Goal: Book appointment/travel/reservation

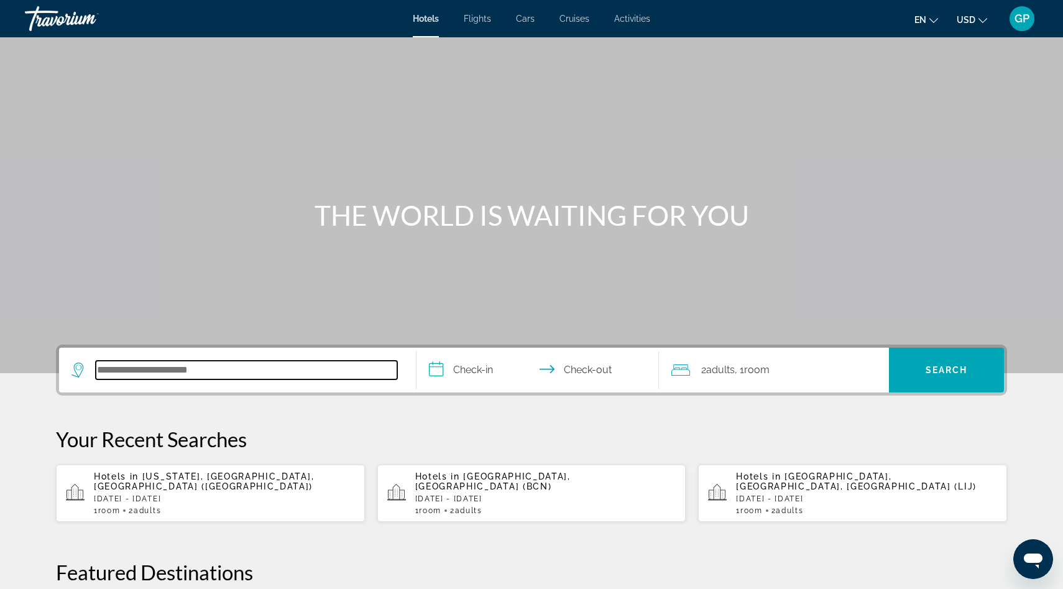
click at [115, 370] on input "Search hotel destination" at bounding box center [246, 370] width 301 height 19
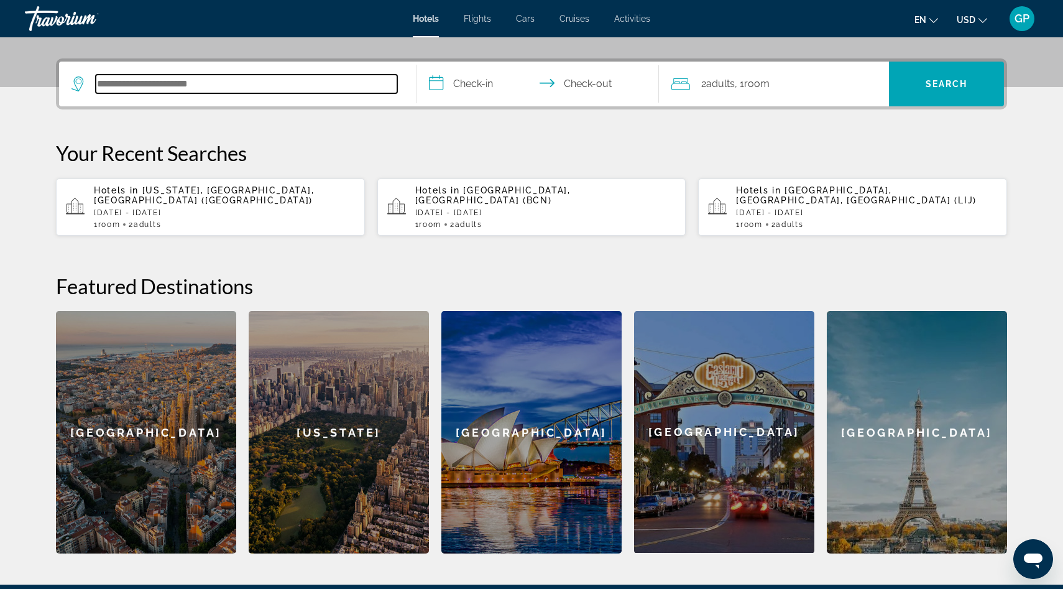
scroll to position [304, 0]
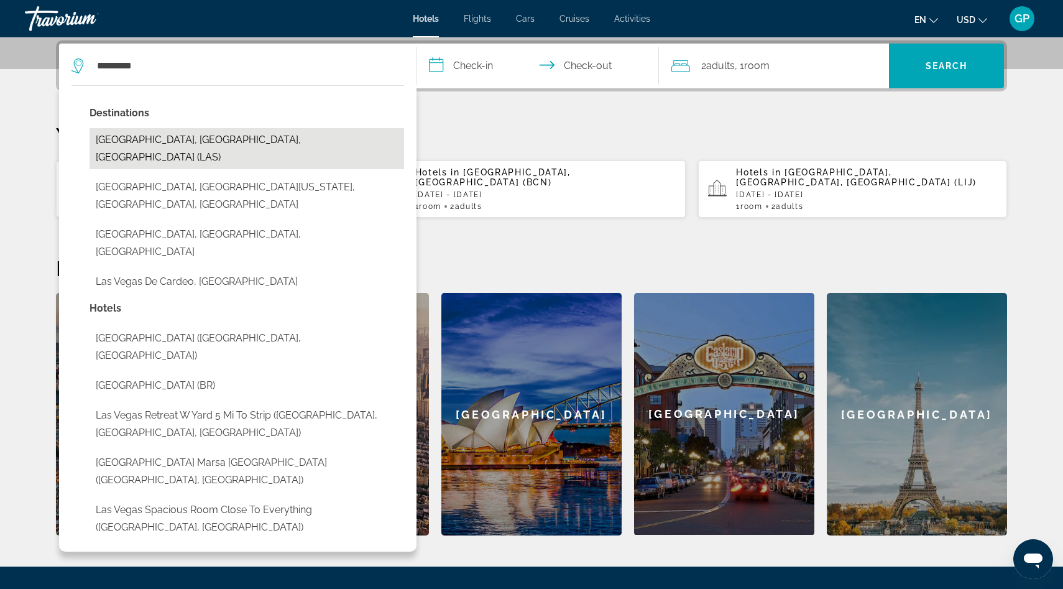
click at [171, 137] on button "Las Vegas, NV, United States (LAS)" at bounding box center [247, 148] width 315 height 41
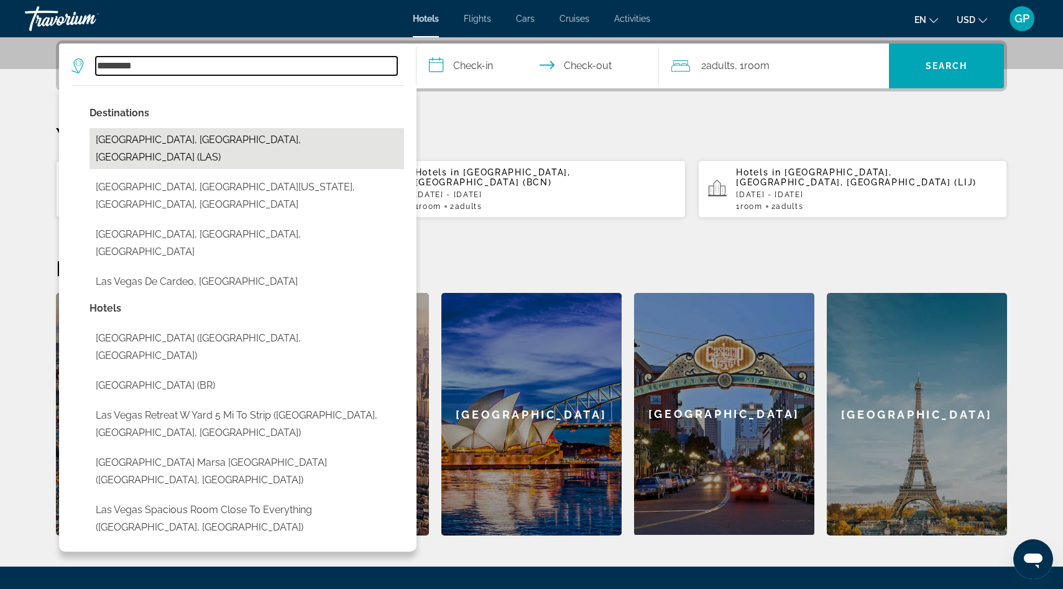
type input "**********"
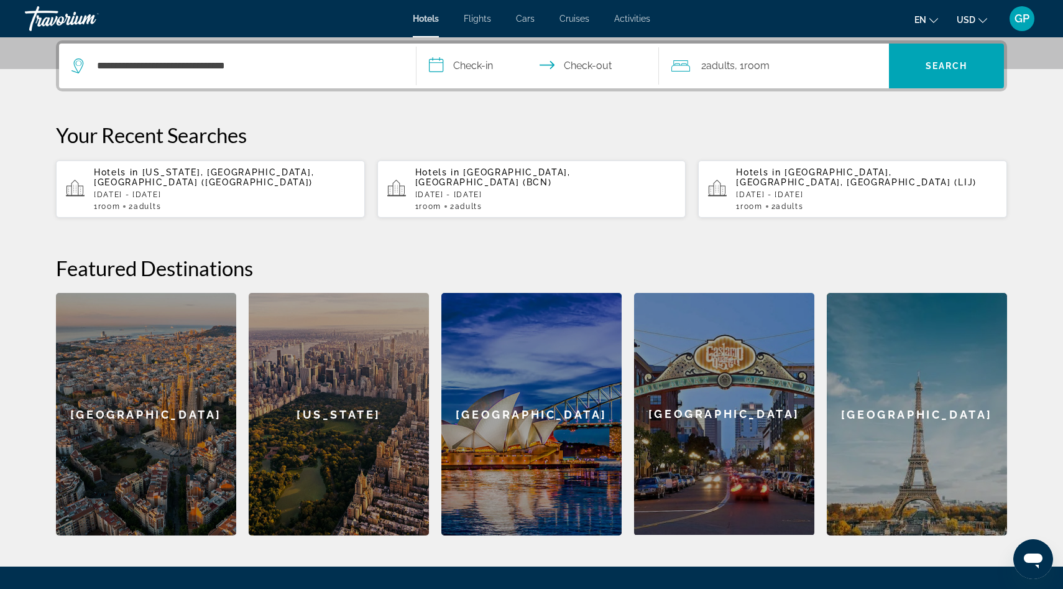
click at [436, 68] on input "**********" at bounding box center [539, 68] width 247 height 48
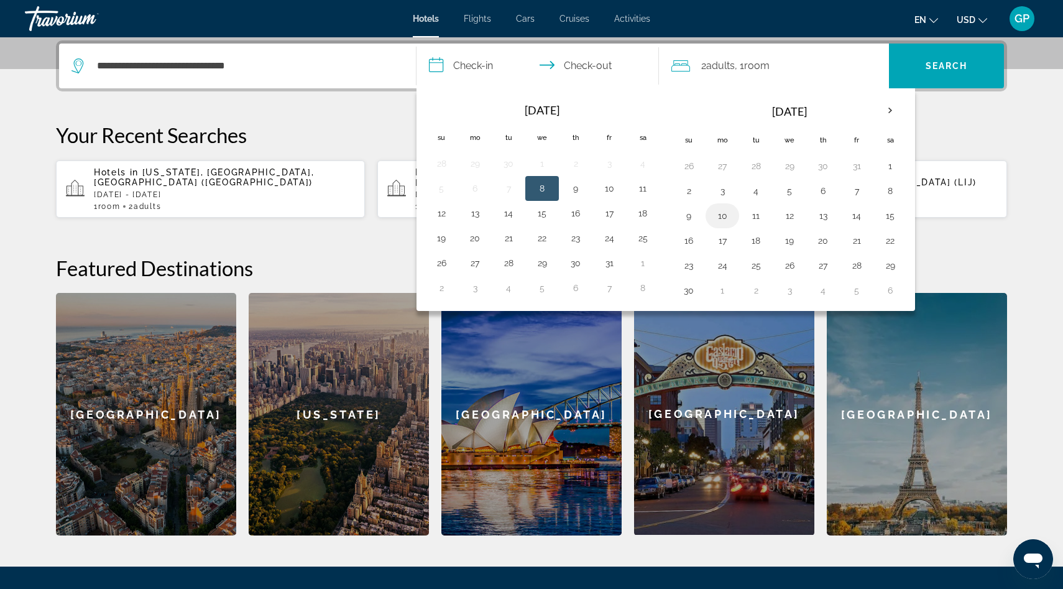
click at [722, 218] on button "10" at bounding box center [722, 215] width 20 height 17
click at [824, 216] on button "13" at bounding box center [823, 215] width 20 height 17
type input "**********"
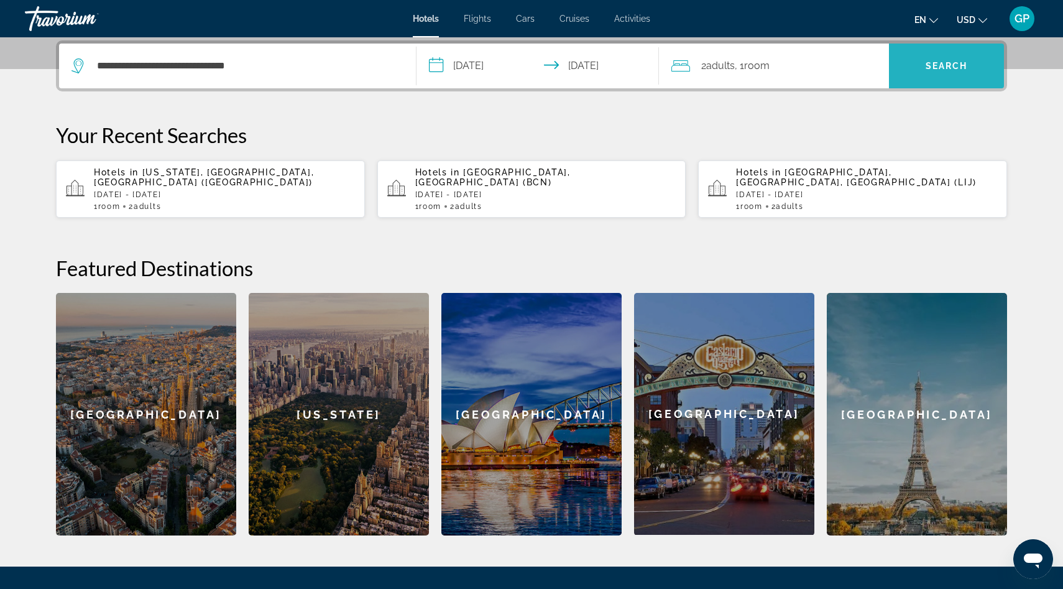
click at [939, 62] on span "Search" at bounding box center [947, 66] width 42 height 10
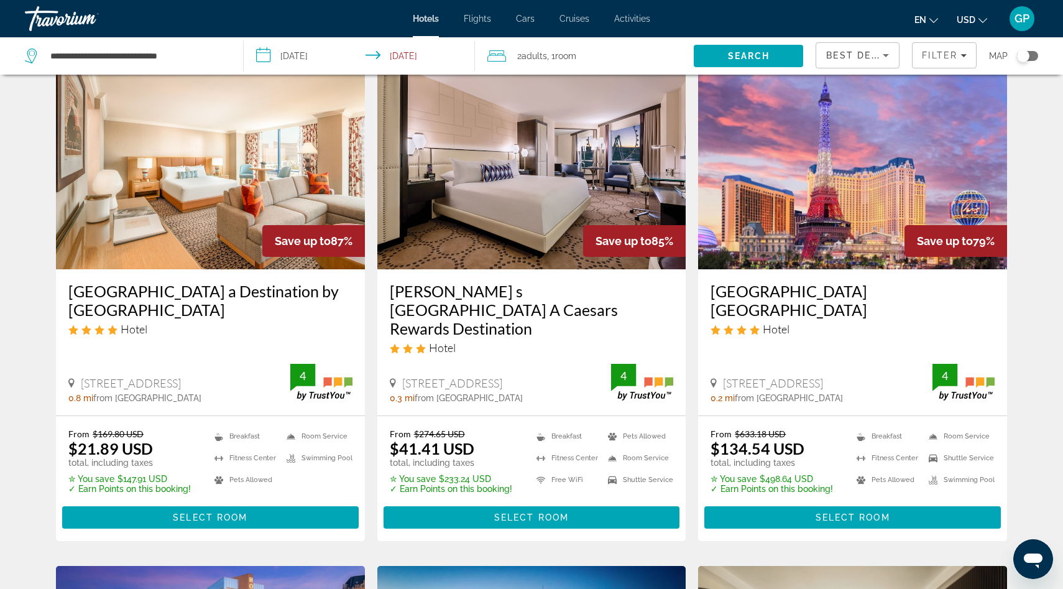
scroll to position [62, 0]
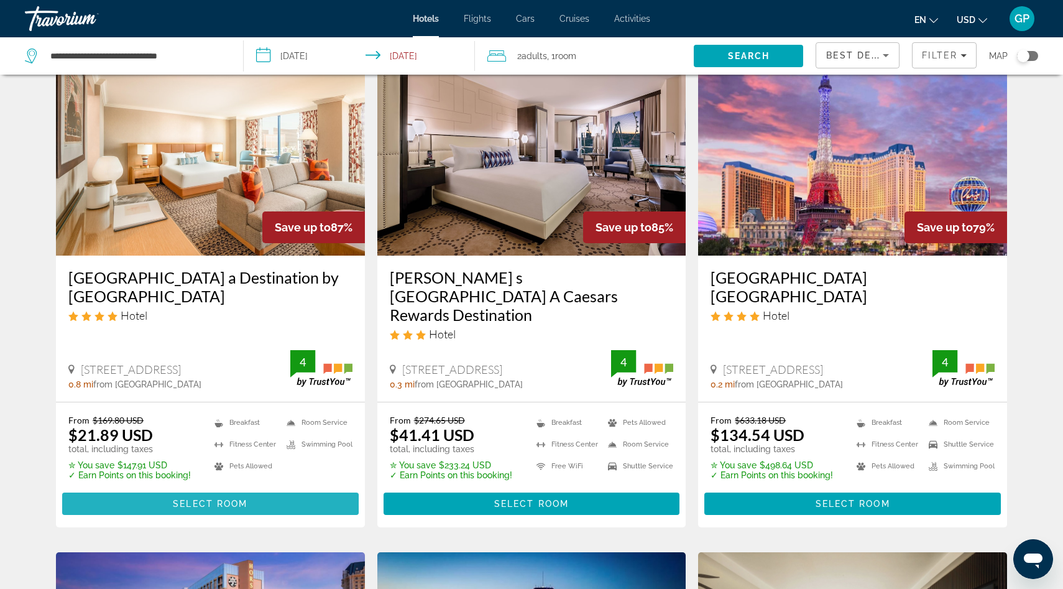
click at [208, 499] on span "Select Room" at bounding box center [210, 504] width 75 height 10
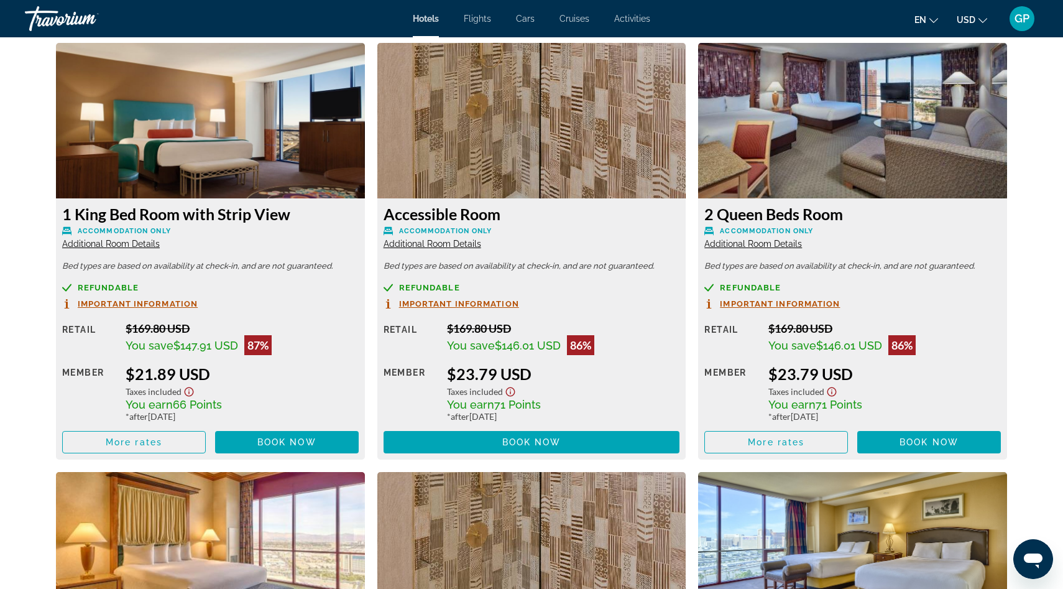
scroll to position [1721, 0]
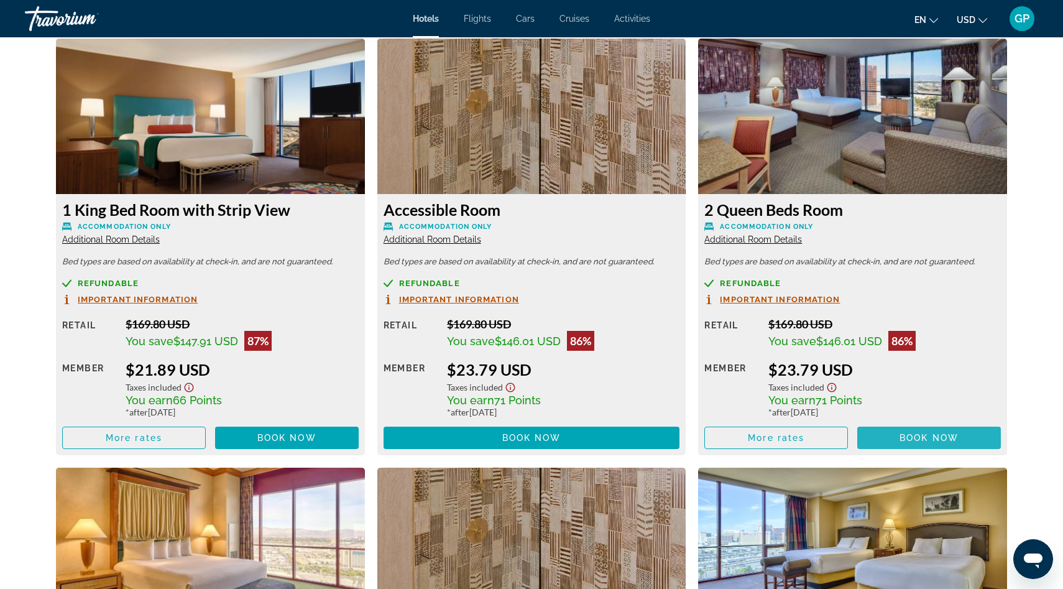
click at [942, 438] on span "Book now" at bounding box center [928, 438] width 59 height 10
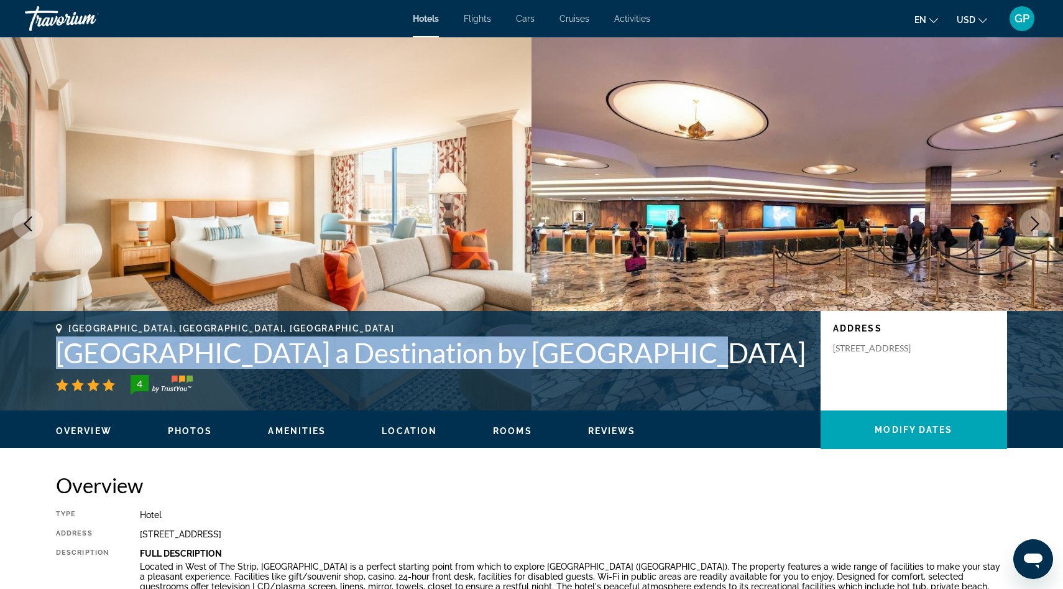
drag, startPoint x: 632, startPoint y: 351, endPoint x: 58, endPoint y: 344, distance: 573.8
click at [58, 344] on h1 "Rio Hotel & Casino a Destination by Hyatt Hotel" at bounding box center [432, 352] width 752 height 32
copy h1 "Rio Hotel & Casino a Destination by Hyatt Hotel"
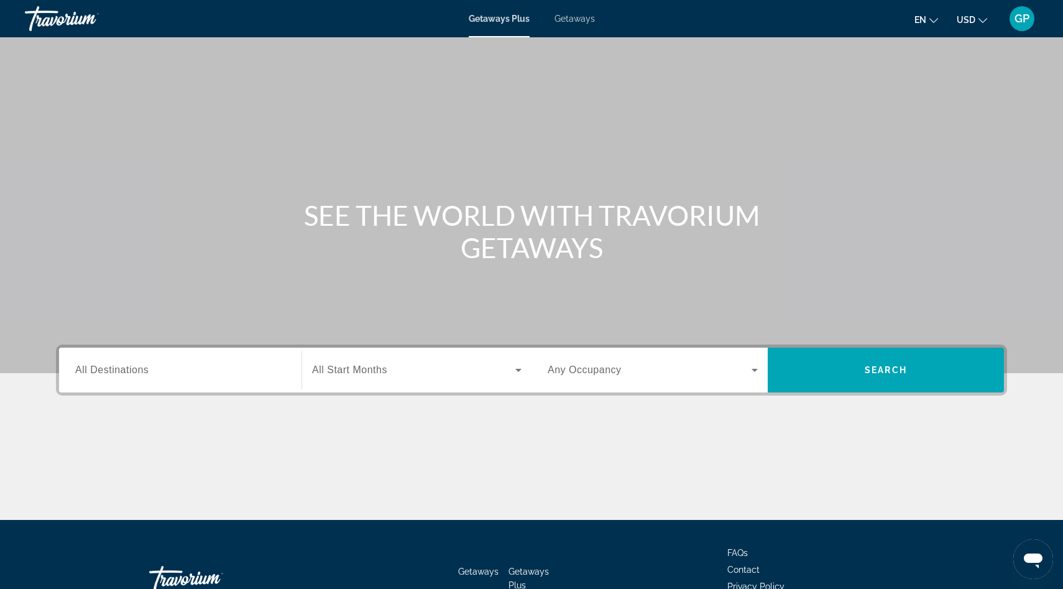
click at [90, 370] on span "All Destinations" at bounding box center [111, 369] width 73 height 11
click at [90, 370] on input "Destination All Destinations" at bounding box center [180, 370] width 210 height 15
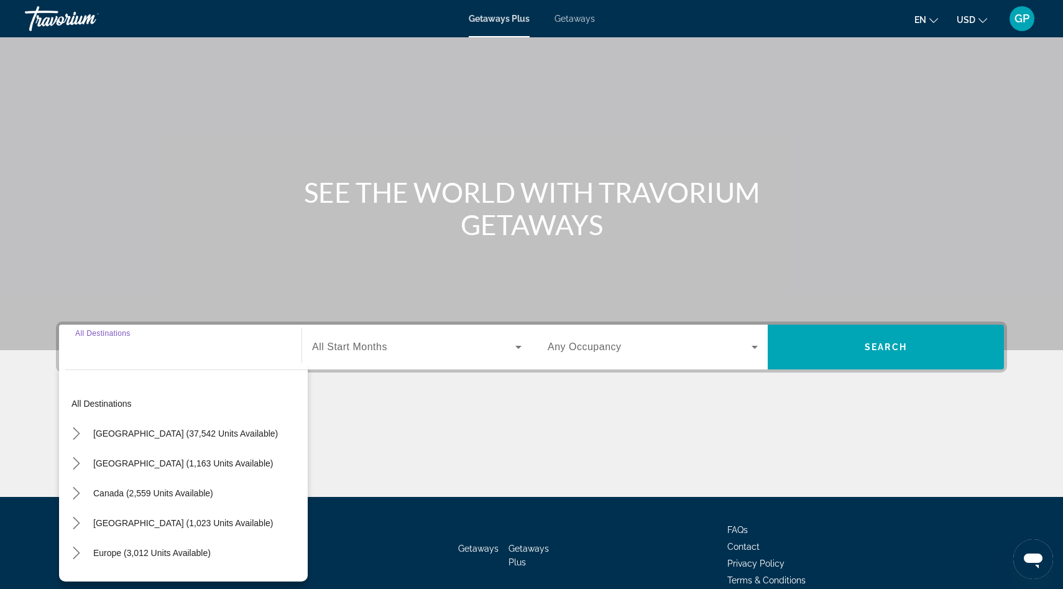
scroll to position [83, 0]
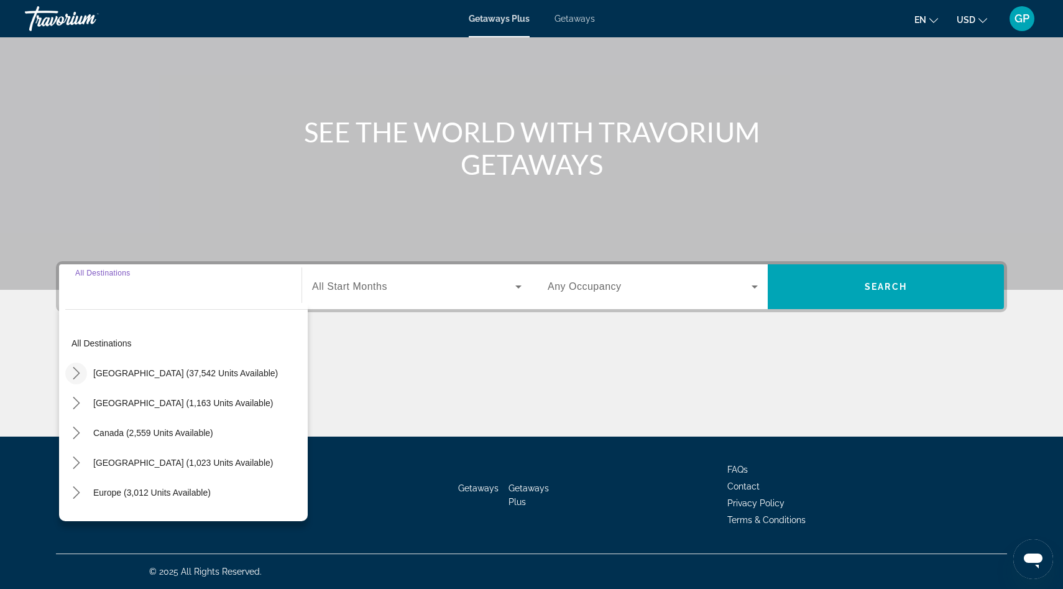
click at [76, 372] on icon "Toggle United States (37,542 units available) submenu" at bounding box center [76, 373] width 12 height 12
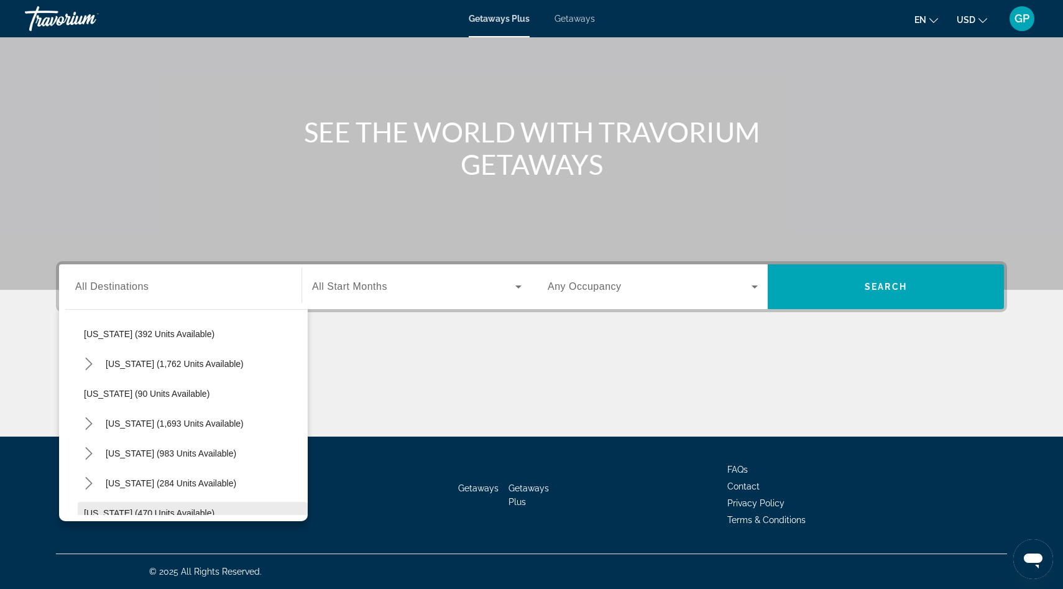
scroll to position [819, 0]
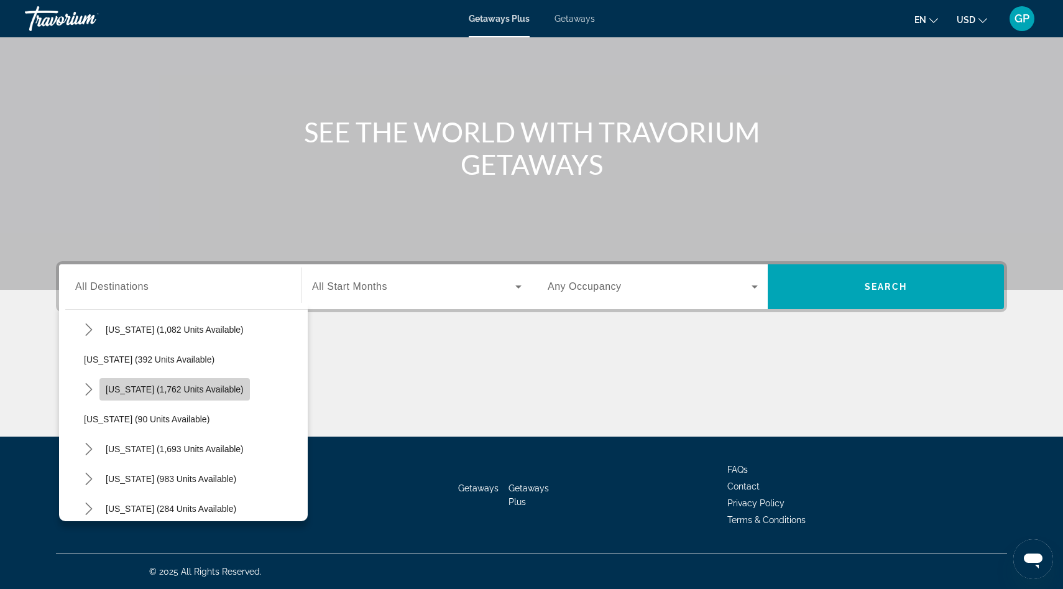
click at [149, 391] on span "[US_STATE] (1,762 units available)" at bounding box center [175, 389] width 138 height 10
type input "**********"
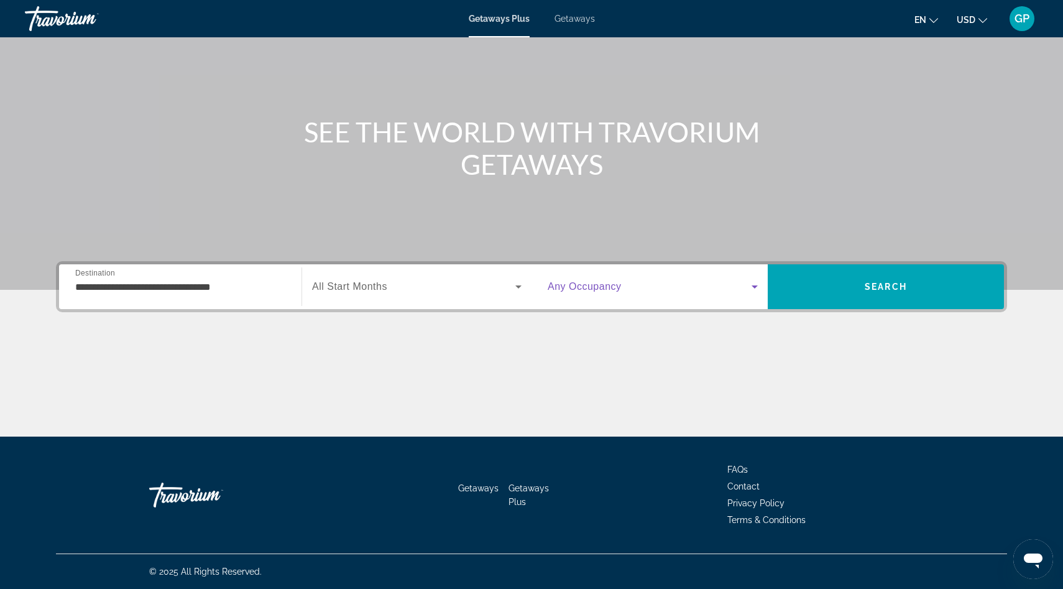
click at [755, 289] on icon "Search widget" at bounding box center [754, 286] width 15 height 15
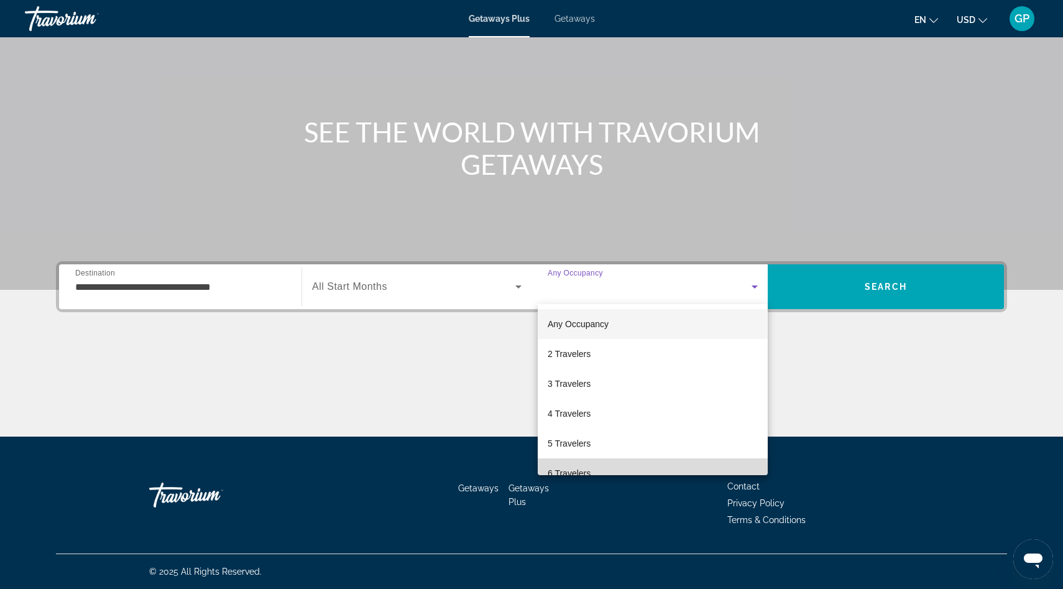
click at [572, 469] on span "6 Travelers" at bounding box center [569, 473] width 43 height 15
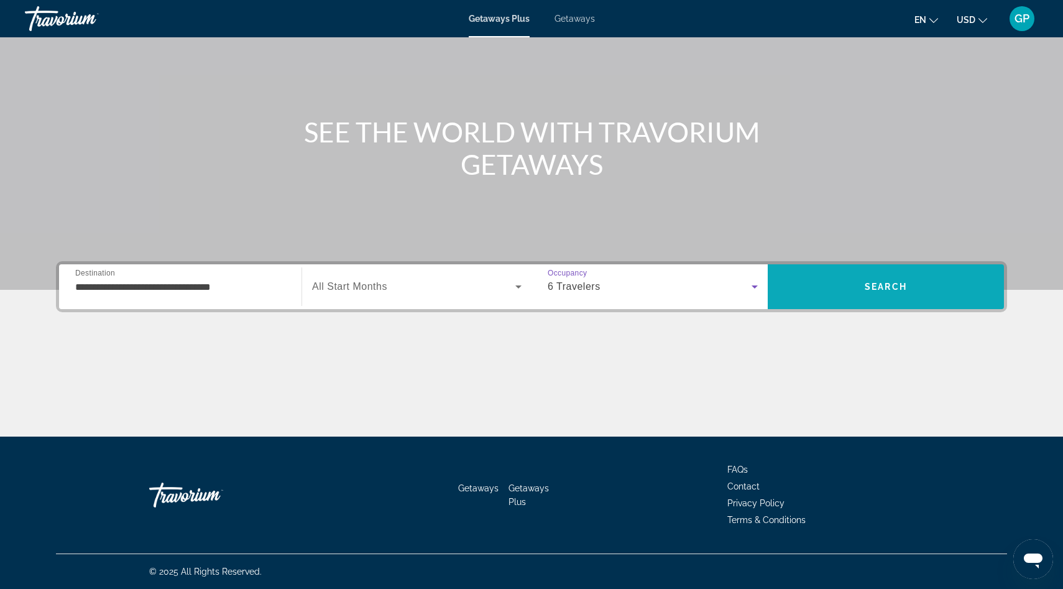
click at [879, 292] on span "Search" at bounding box center [886, 287] width 236 height 30
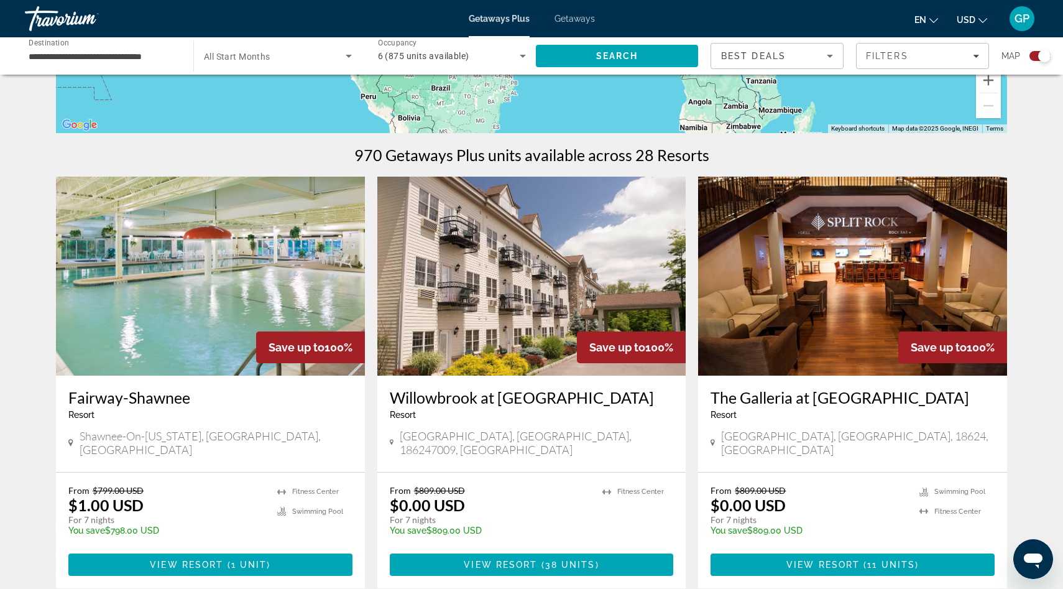
scroll to position [329, 0]
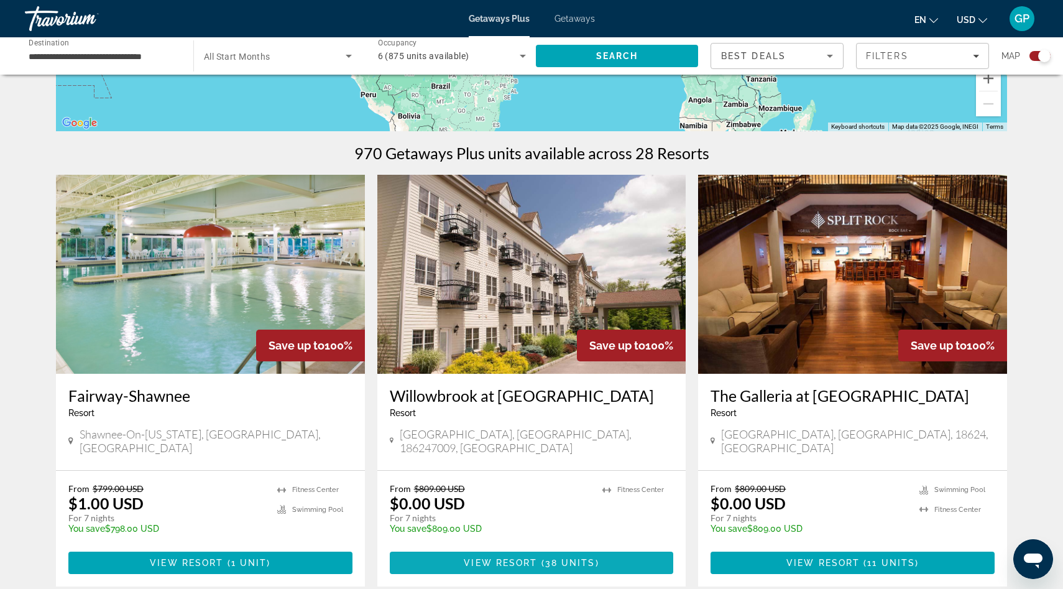
click at [528, 558] on span "View Resort" at bounding box center [500, 563] width 73 height 10
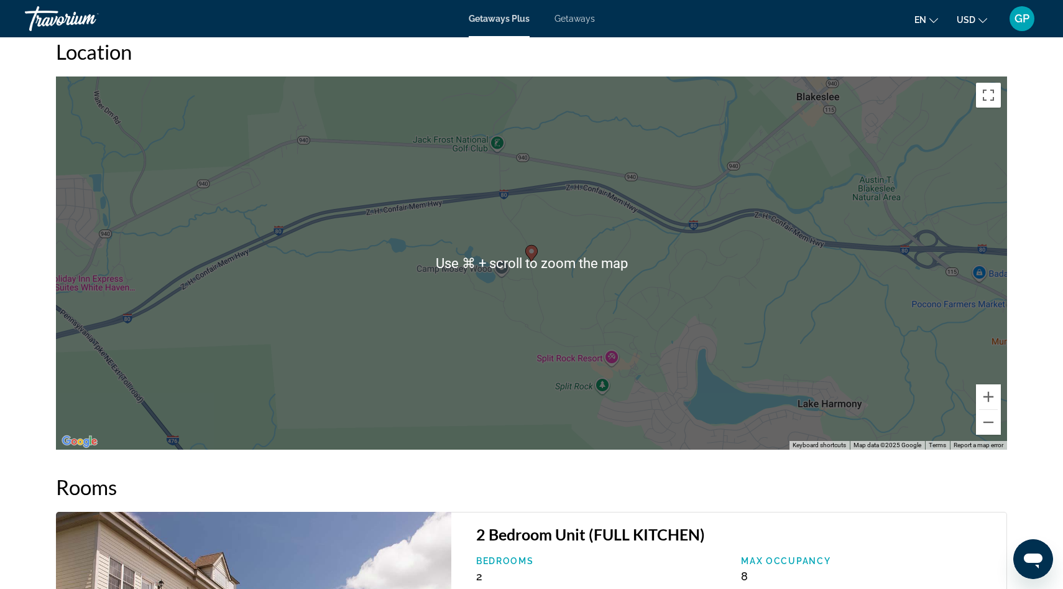
scroll to position [1659, 0]
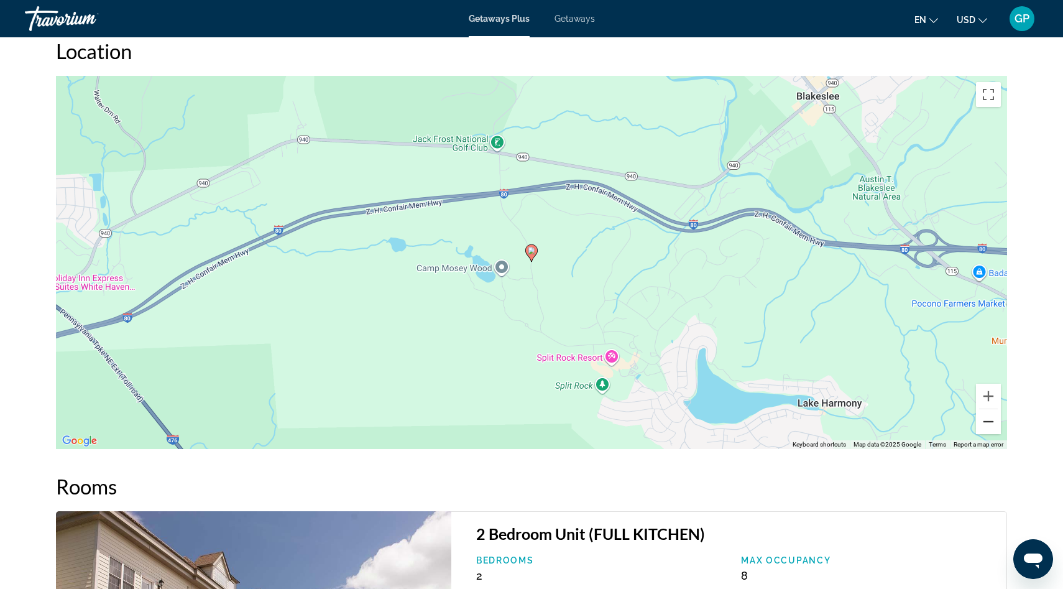
click at [985, 425] on button "Zoom out" at bounding box center [988, 421] width 25 height 25
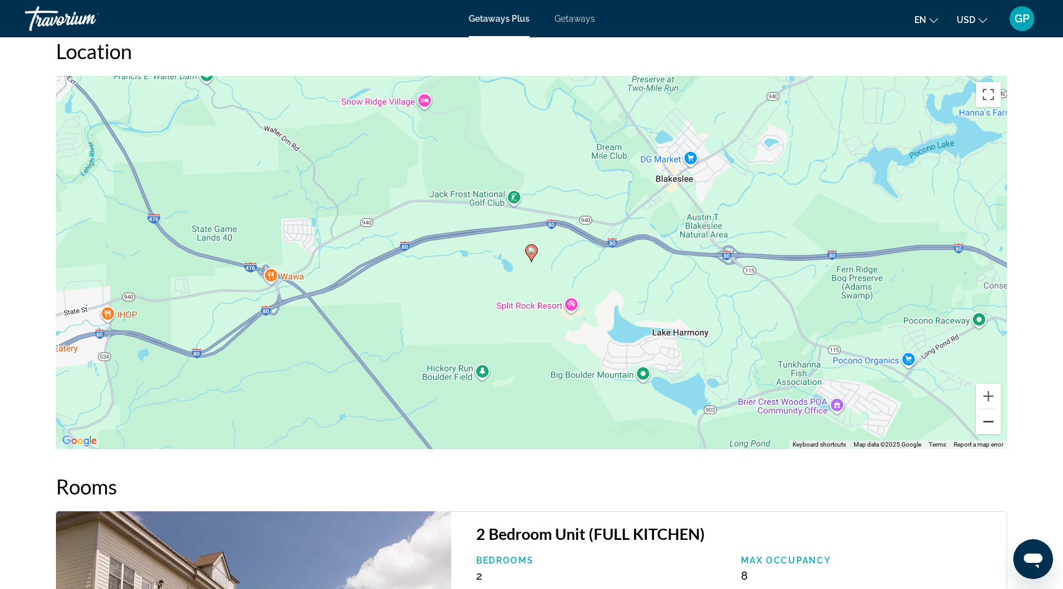
click at [985, 425] on button "Zoom out" at bounding box center [988, 421] width 25 height 25
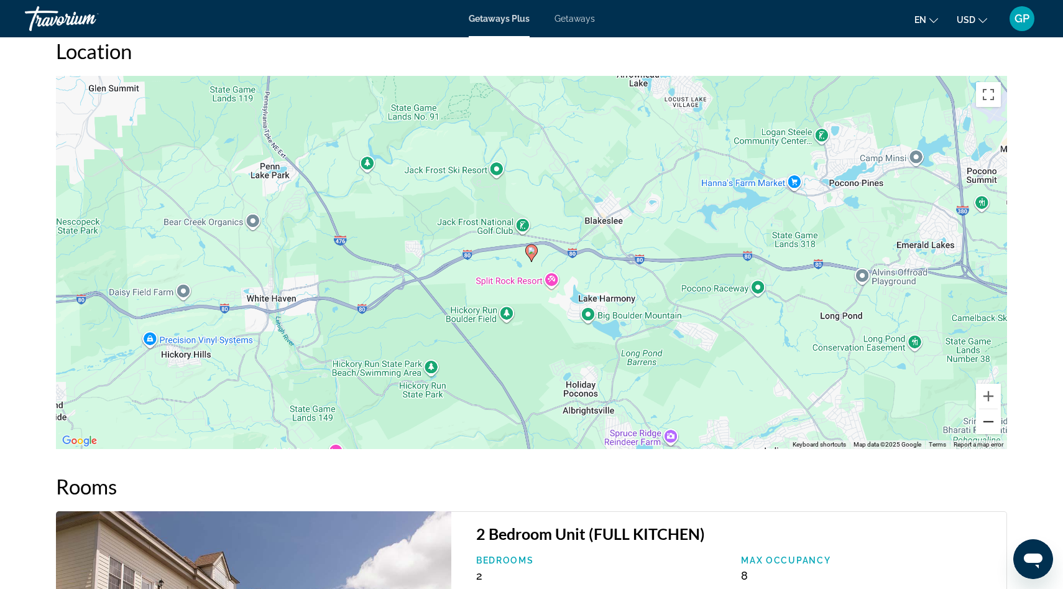
click at [985, 425] on button "Zoom out" at bounding box center [988, 421] width 25 height 25
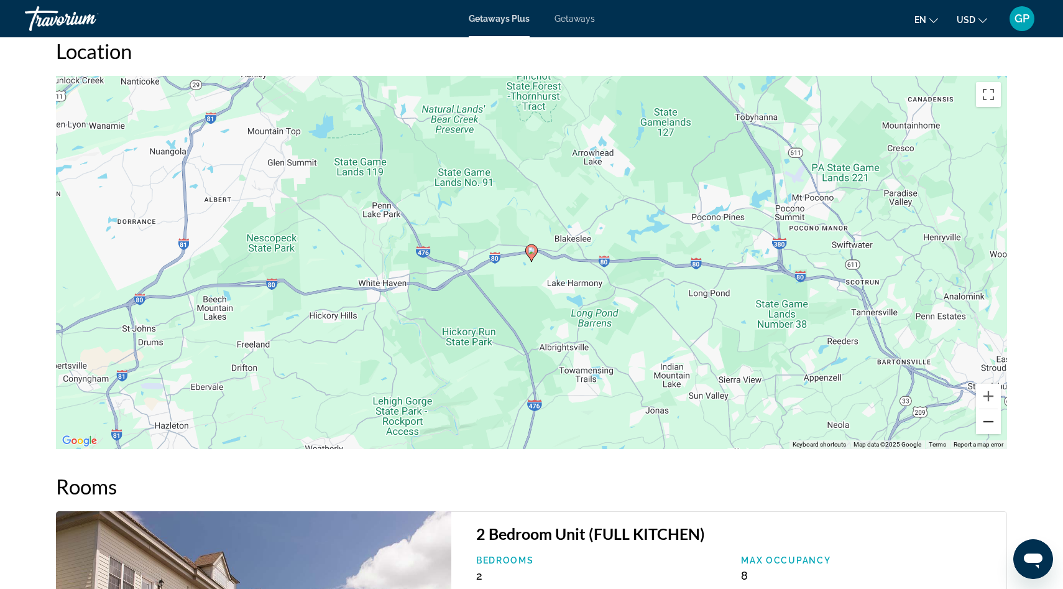
click at [985, 425] on button "Zoom out" at bounding box center [988, 421] width 25 height 25
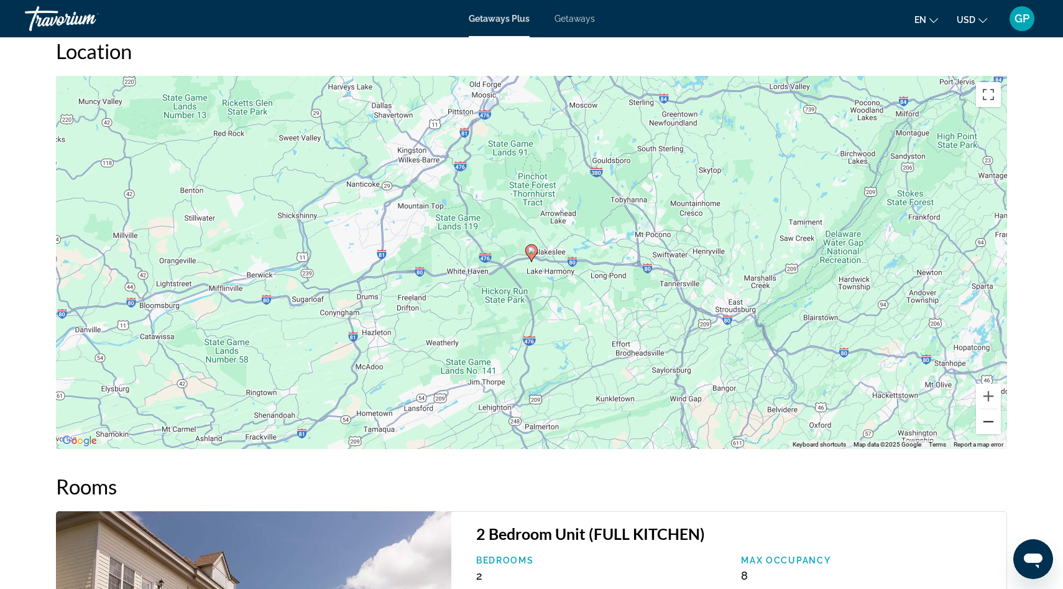
click at [985, 425] on button "Zoom out" at bounding box center [988, 421] width 25 height 25
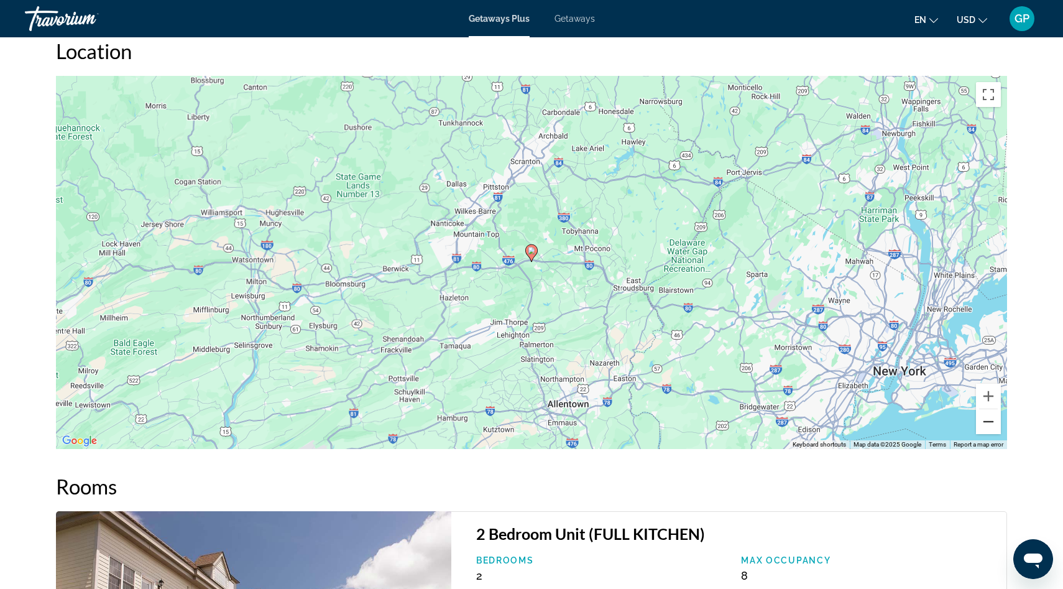
click at [985, 425] on button "Zoom out" at bounding box center [988, 421] width 25 height 25
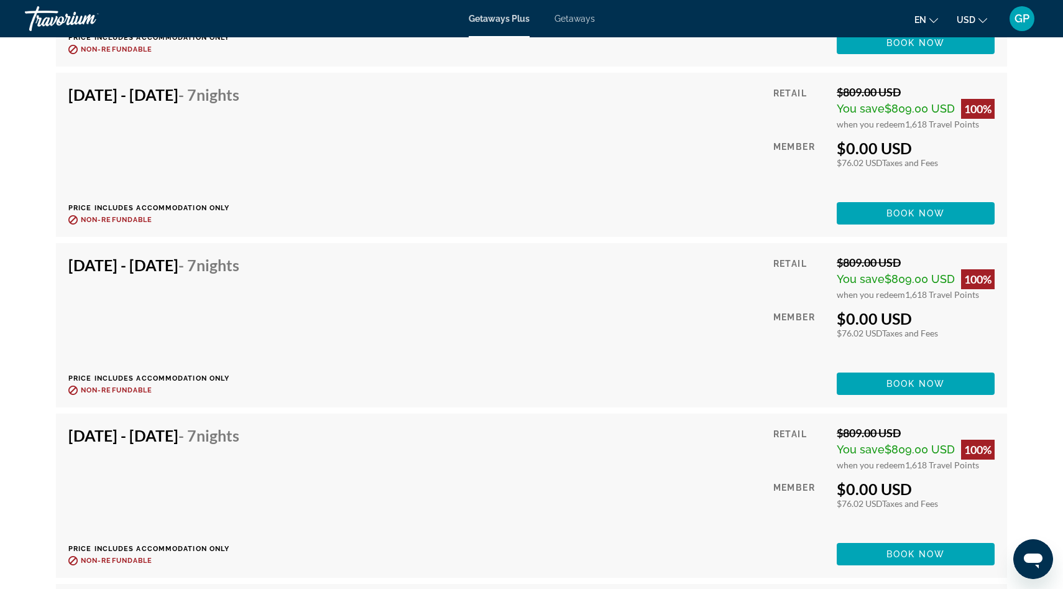
scroll to position [3268, 0]
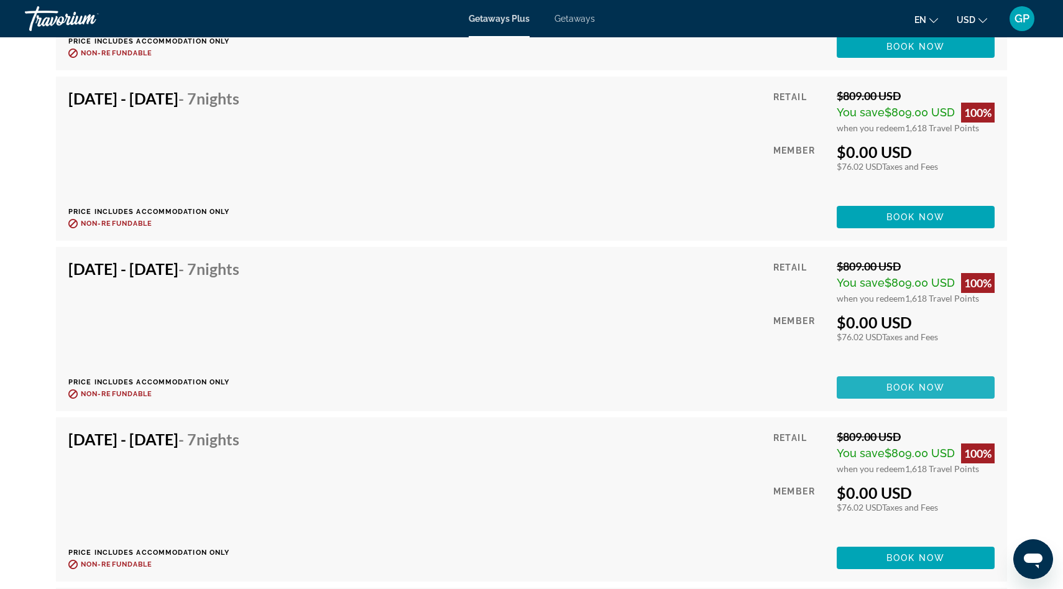
click at [908, 388] on span "Book now" at bounding box center [915, 387] width 59 height 10
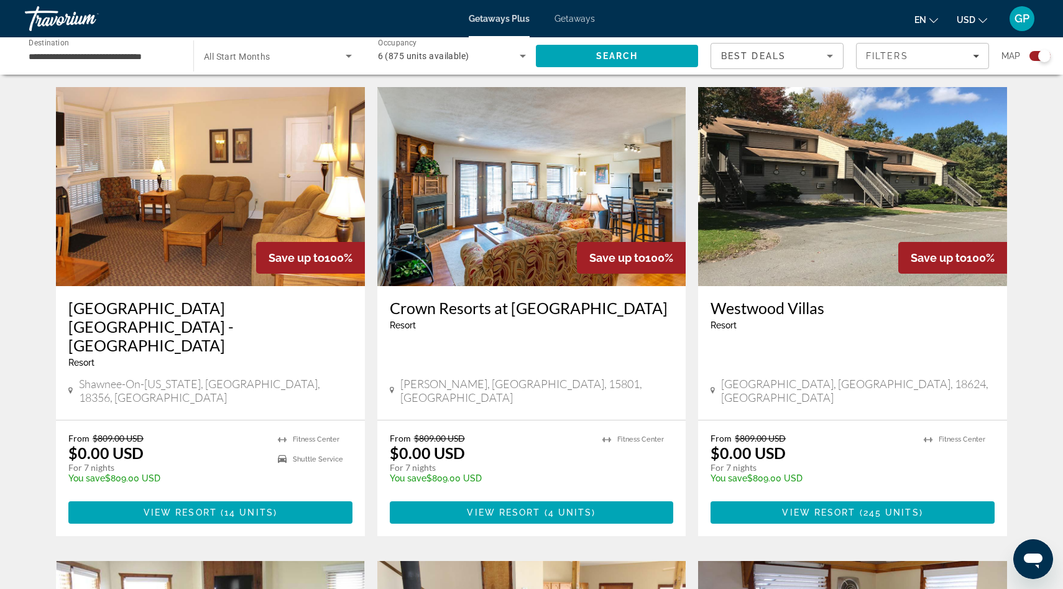
scroll to position [862, 0]
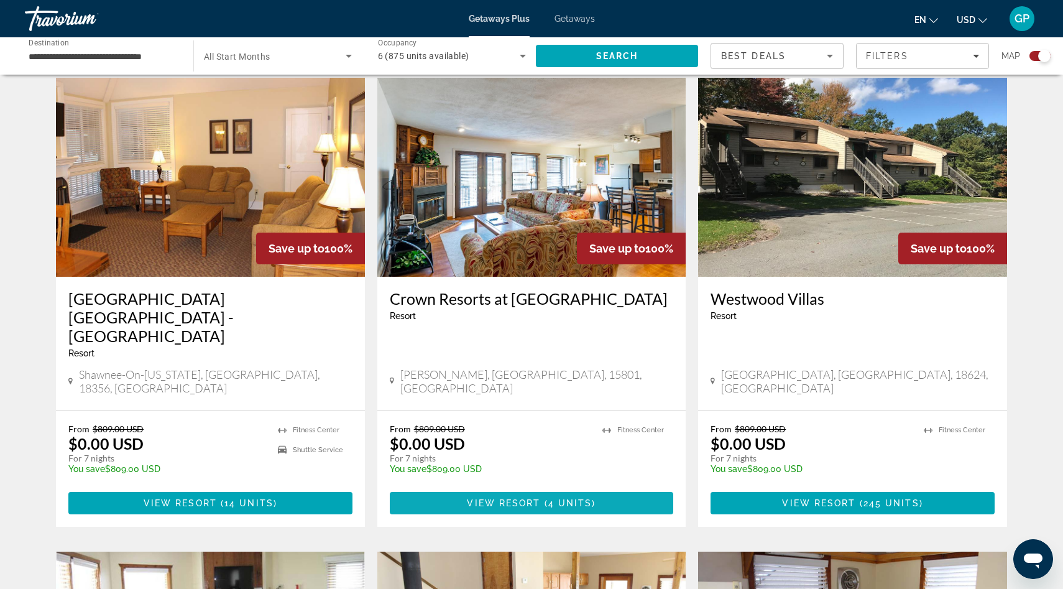
click at [528, 498] on span "View Resort" at bounding box center [503, 503] width 73 height 10
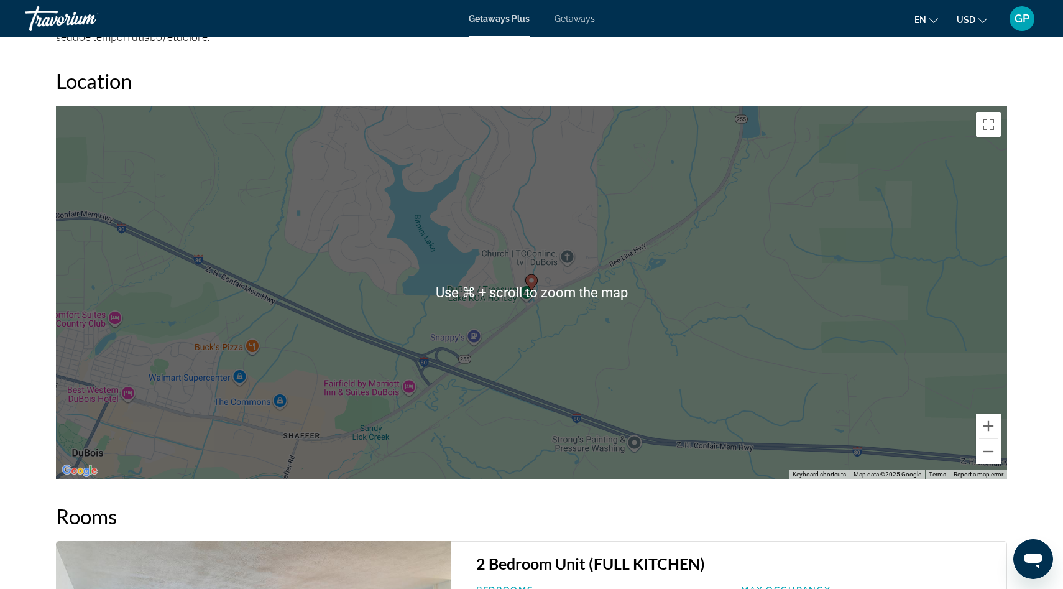
scroll to position [1418, 0]
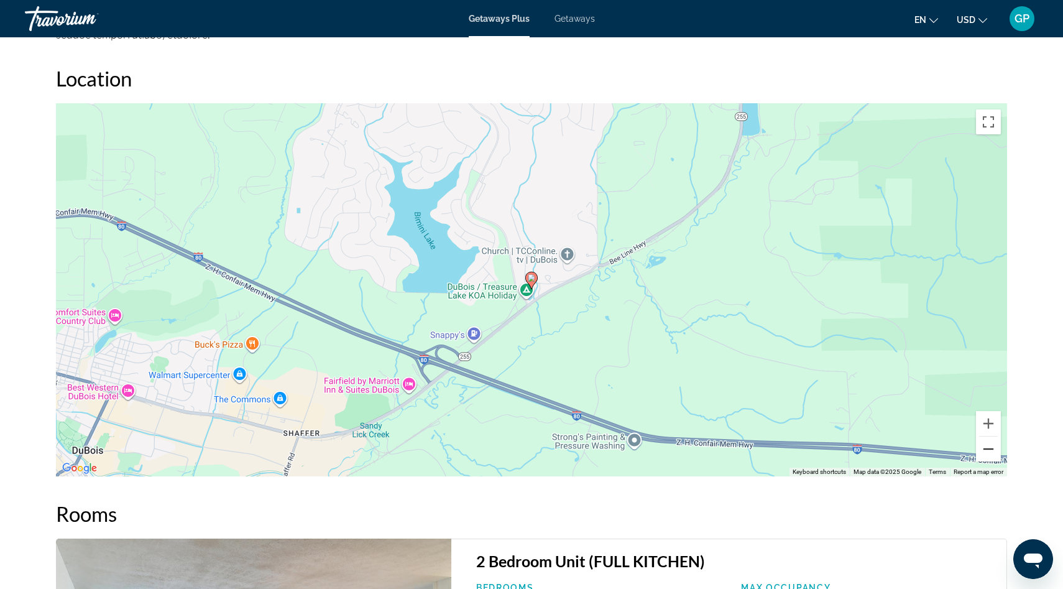
click at [990, 451] on button "Zoom out" at bounding box center [988, 448] width 25 height 25
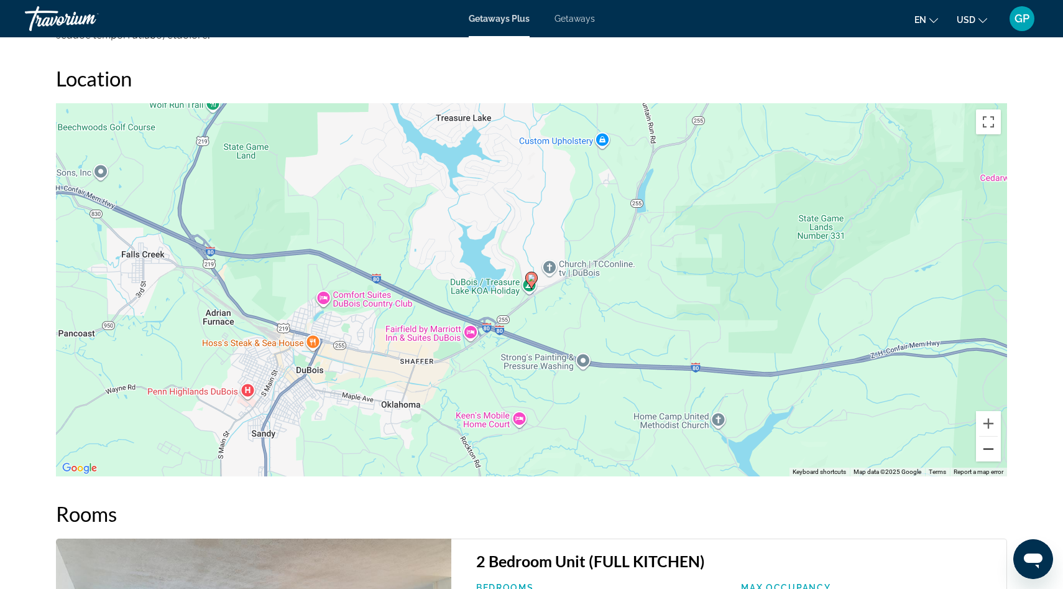
click at [990, 451] on button "Zoom out" at bounding box center [988, 448] width 25 height 25
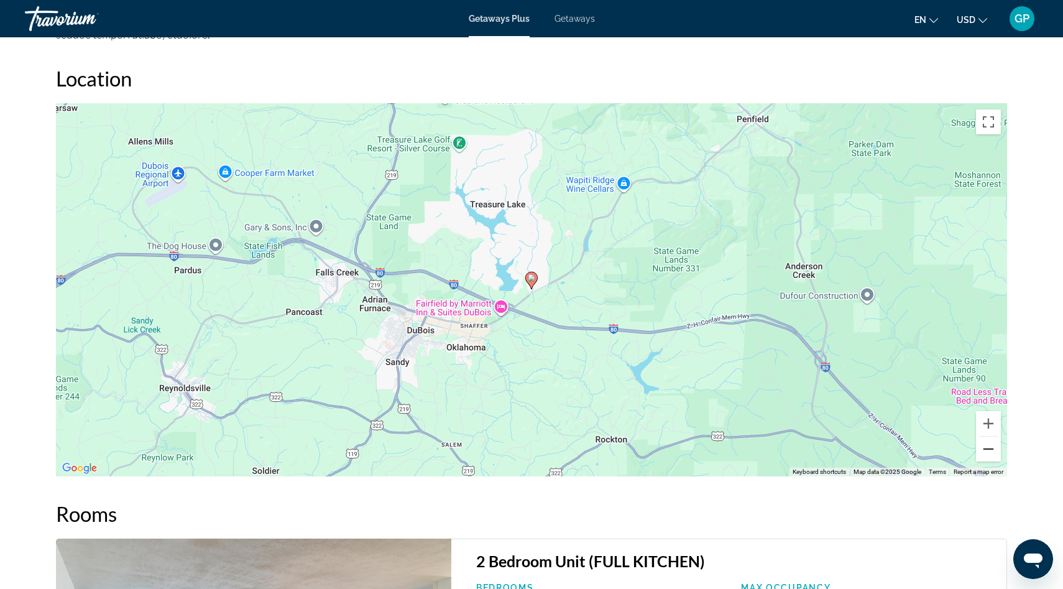
click at [990, 451] on button "Zoom out" at bounding box center [988, 448] width 25 height 25
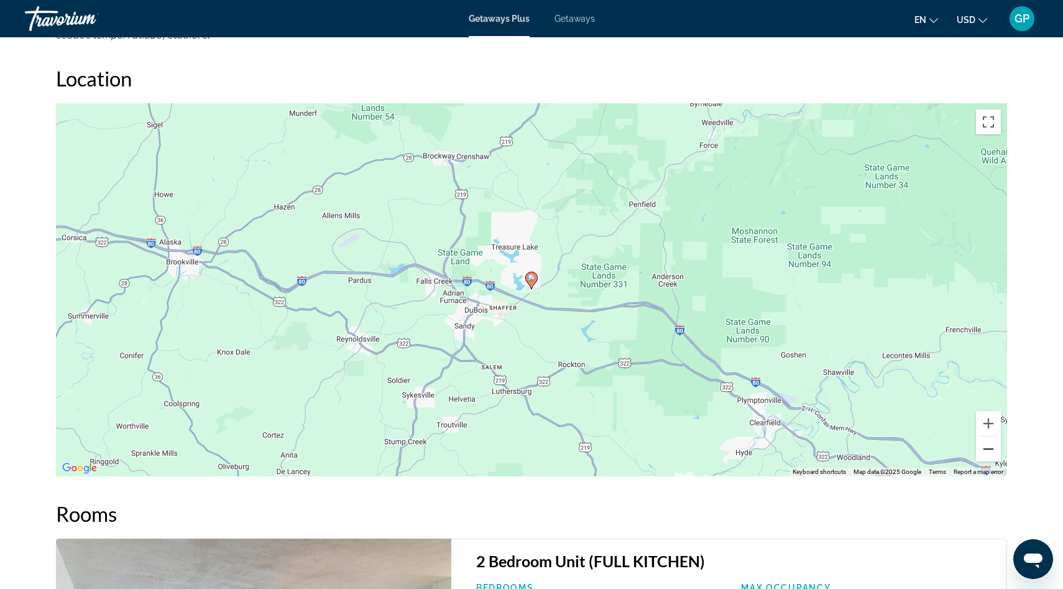
click at [990, 451] on button "Zoom out" at bounding box center [988, 448] width 25 height 25
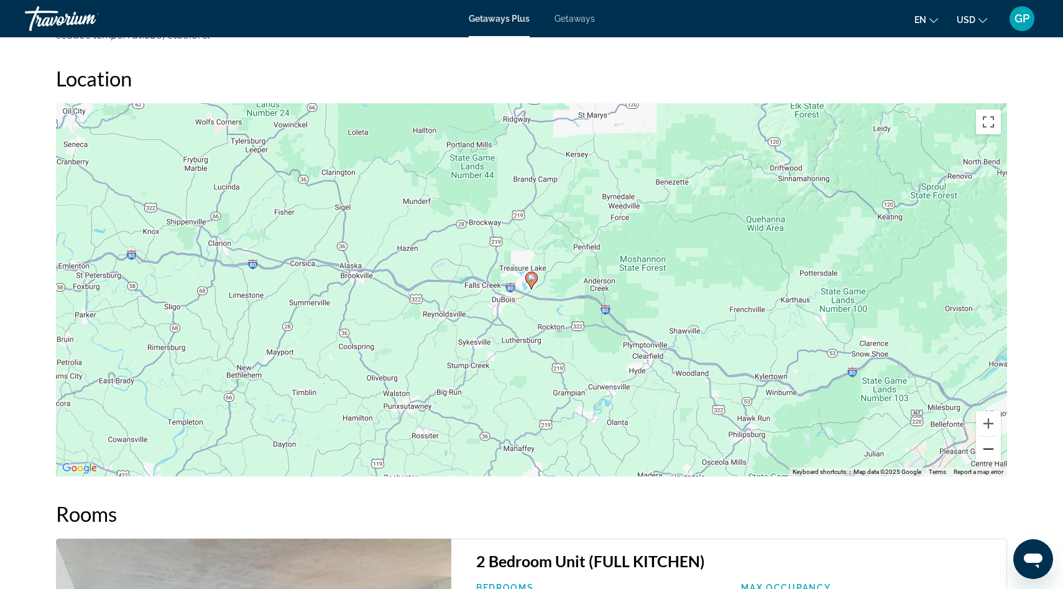
click at [990, 451] on button "Zoom out" at bounding box center [988, 448] width 25 height 25
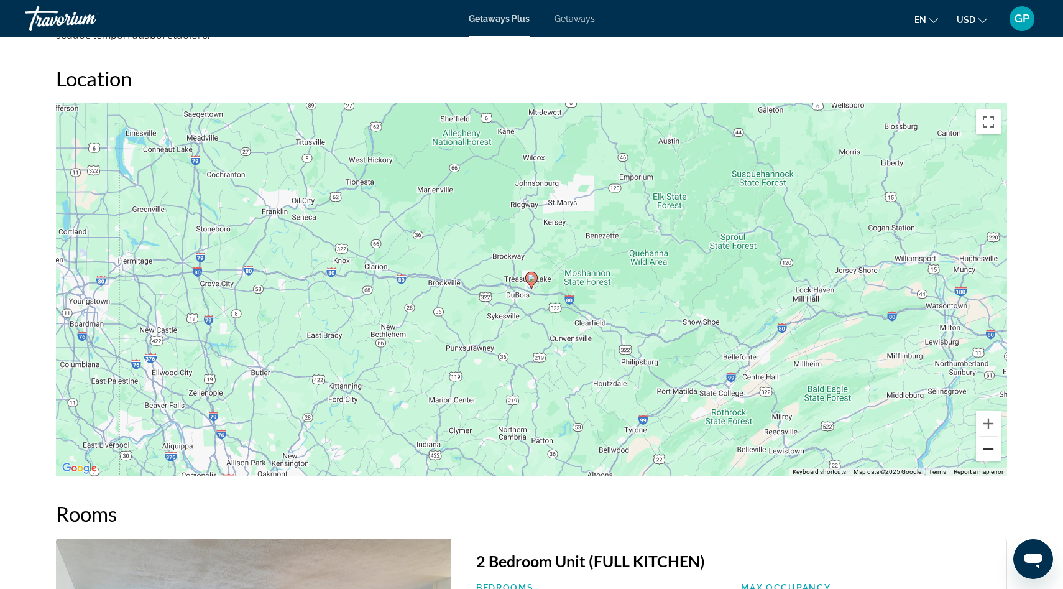
click at [990, 451] on button "Zoom out" at bounding box center [988, 448] width 25 height 25
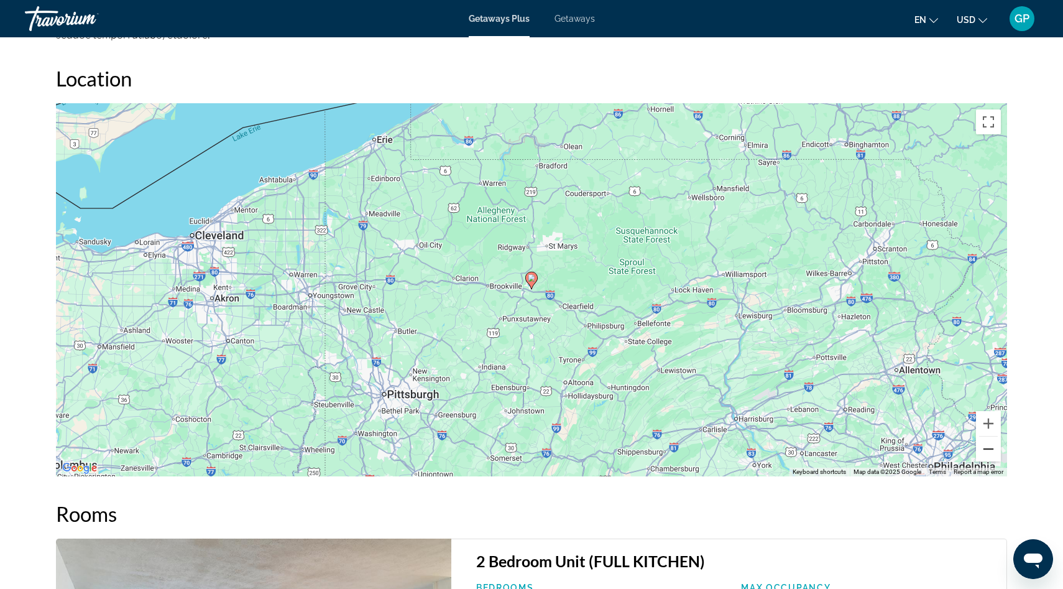
click at [990, 451] on button "Zoom out" at bounding box center [988, 448] width 25 height 25
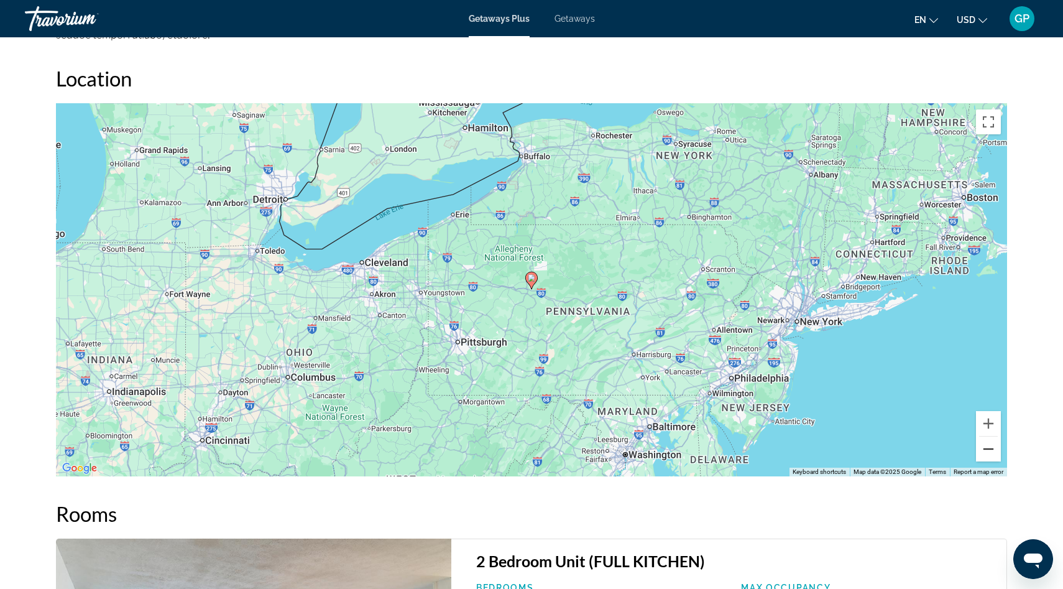
click at [990, 451] on button "Zoom out" at bounding box center [988, 448] width 25 height 25
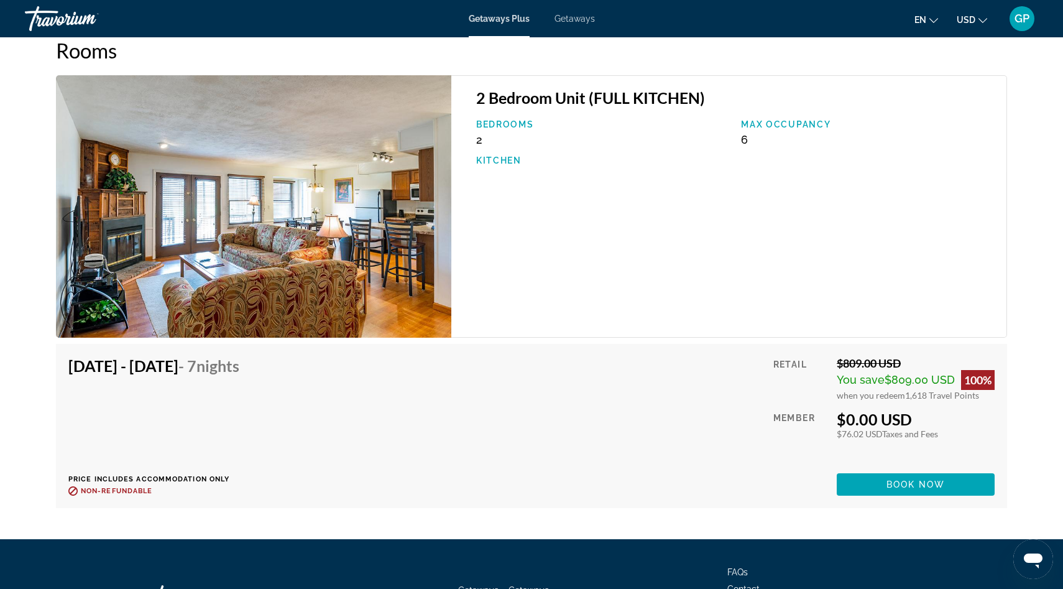
scroll to position [1870, 0]
